Goal: Task Accomplishment & Management: Complete application form

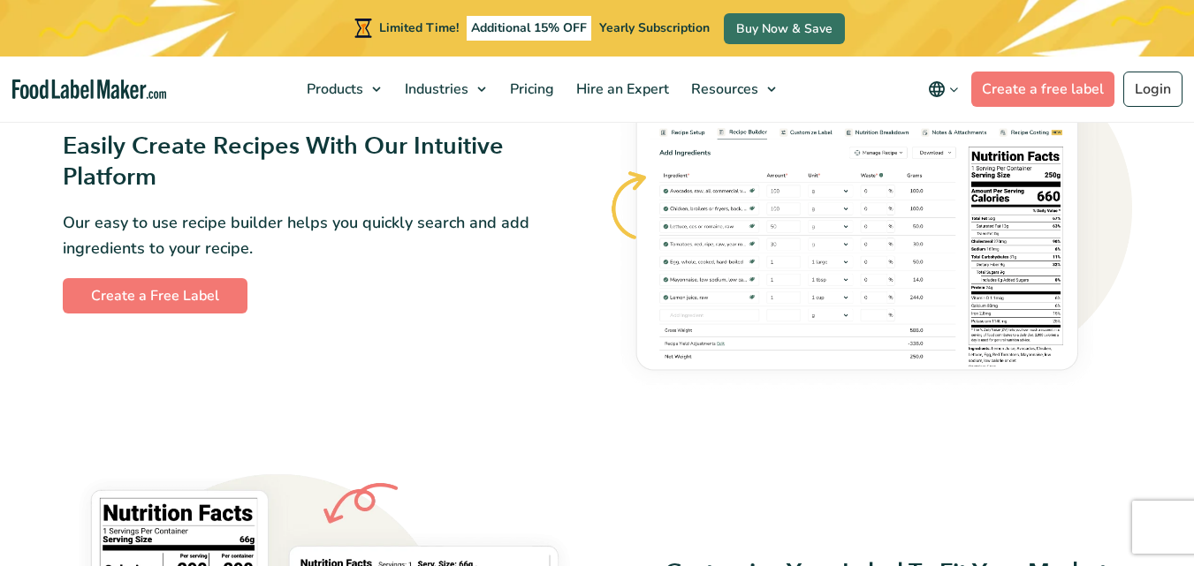
scroll to position [1149, 0]
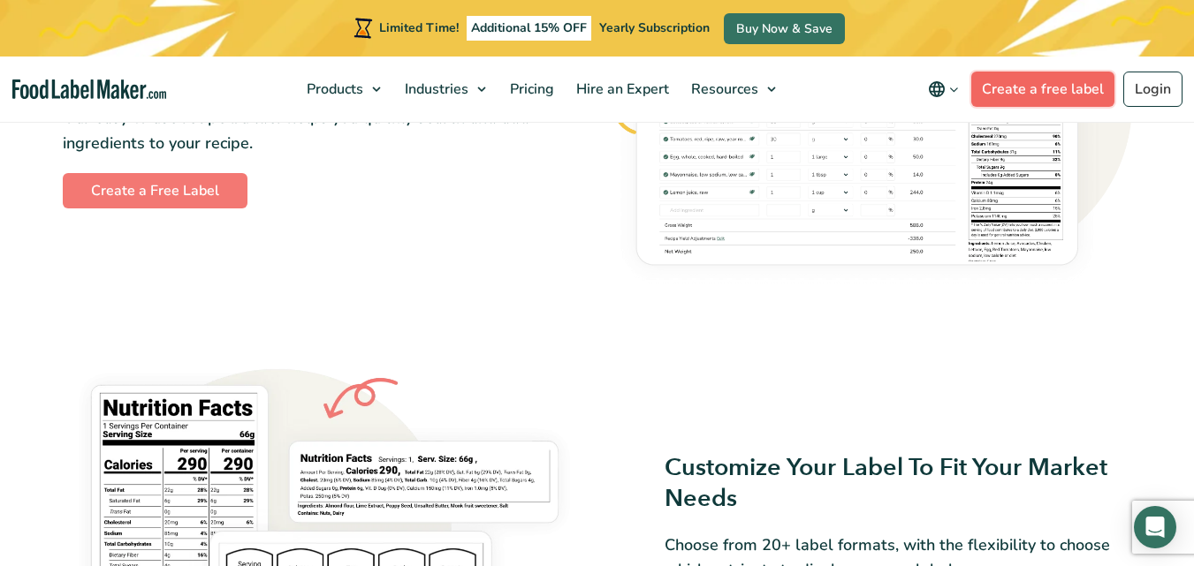
click at [1038, 90] on link "Create a free label" at bounding box center [1042, 89] width 143 height 35
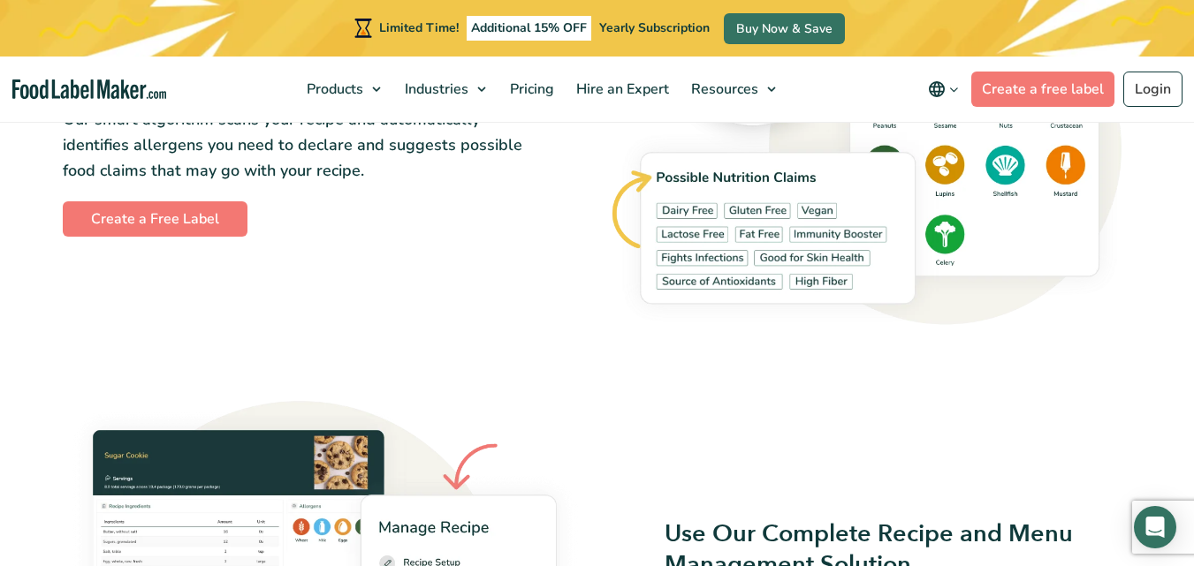
scroll to position [2026, 0]
